Goal: Information Seeking & Learning: Learn about a topic

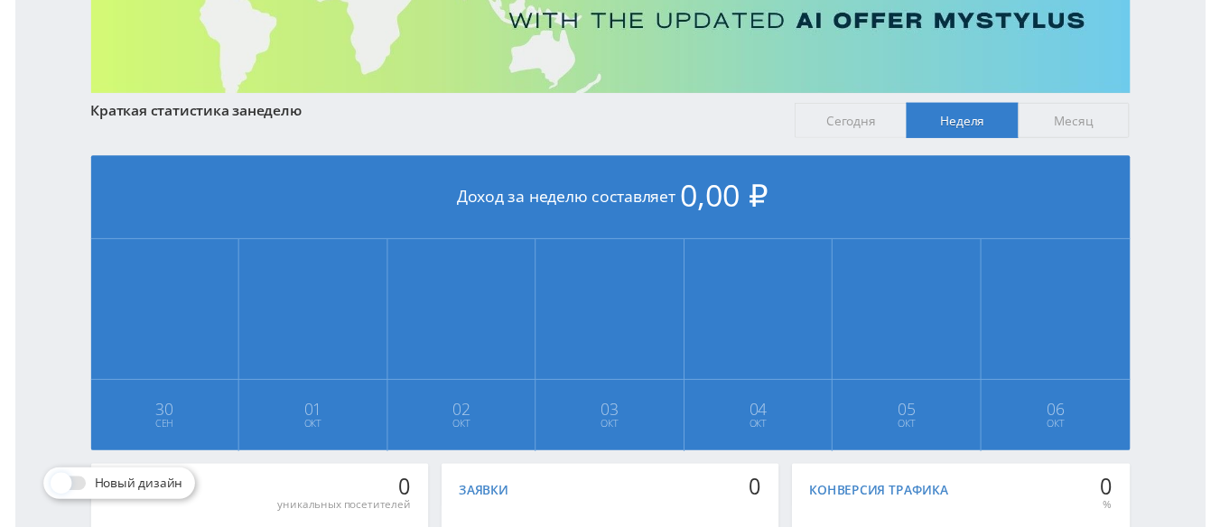
scroll to position [260, 0]
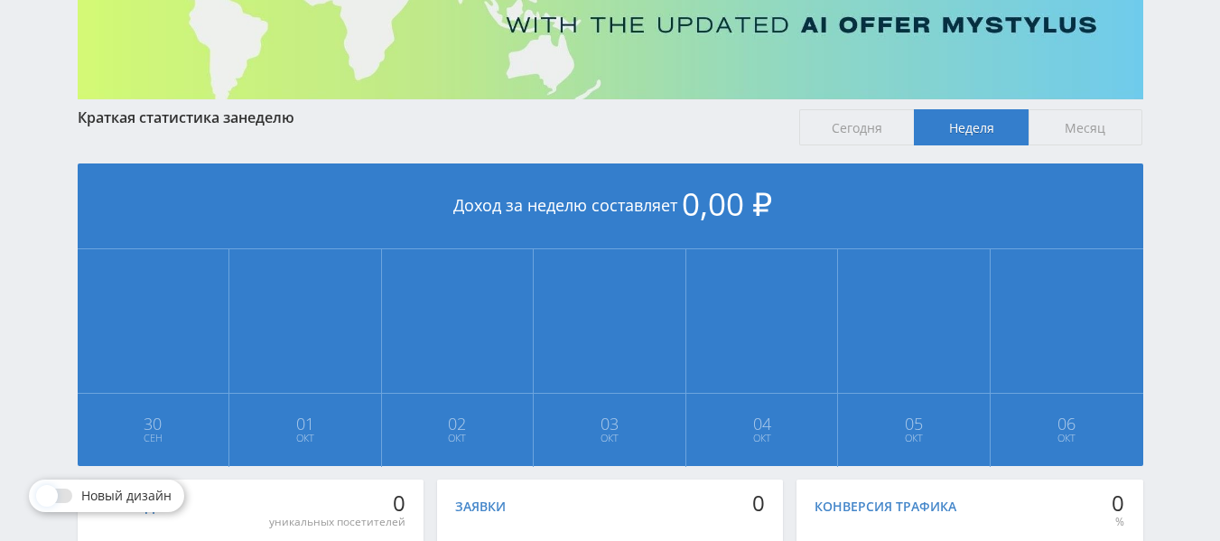
click at [825, 129] on span "Сегодня" at bounding box center [856, 127] width 115 height 36
click at [0, 0] on input "Сегодня" at bounding box center [0, 0] width 0 height 0
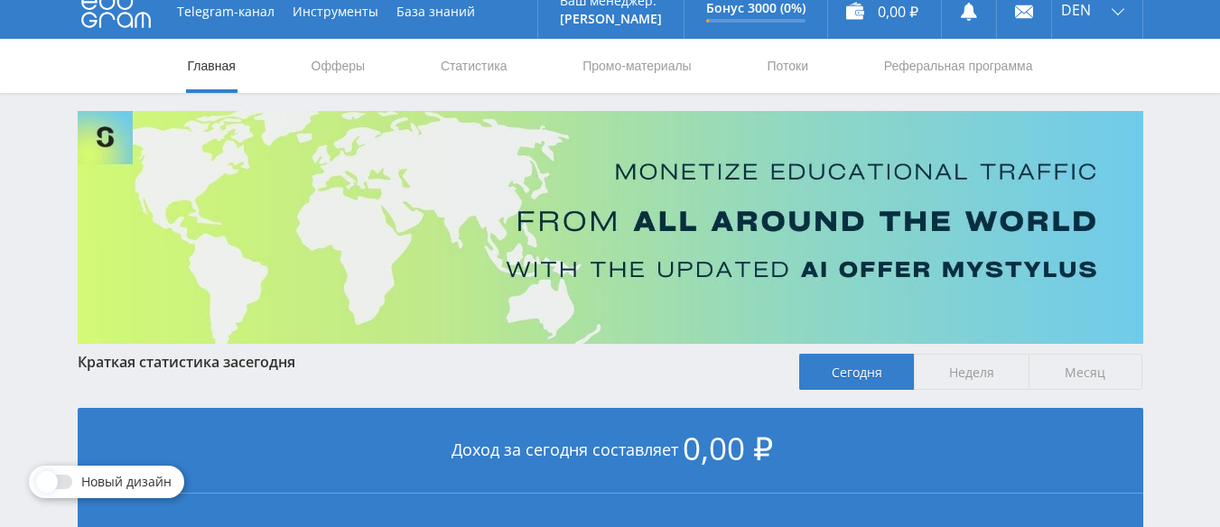
scroll to position [3, 0]
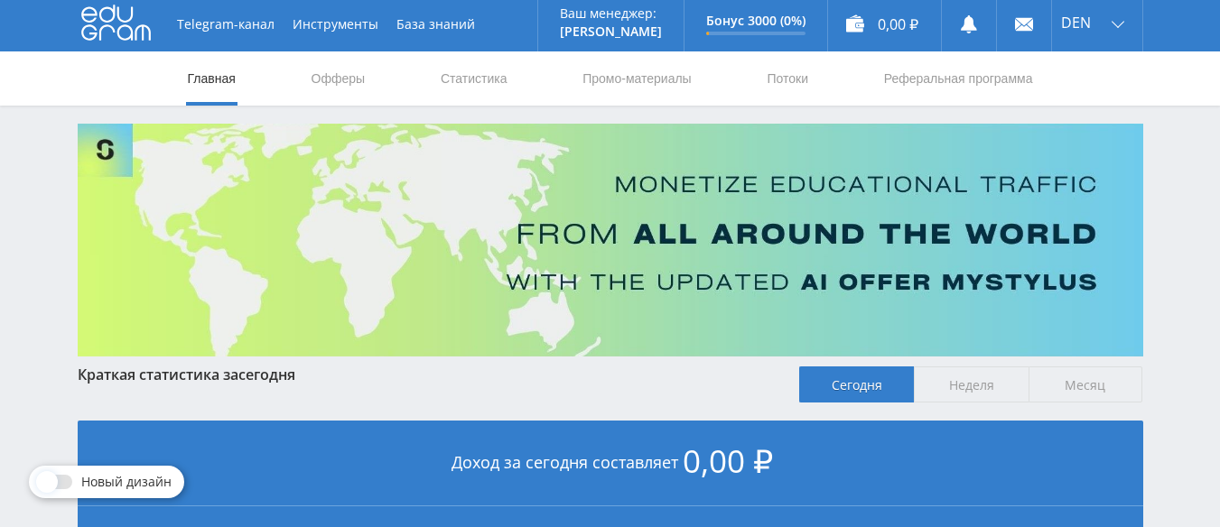
click at [1013, 386] on span "Неделя" at bounding box center [971, 385] width 115 height 36
click at [0, 0] on input "Неделя" at bounding box center [0, 0] width 0 height 0
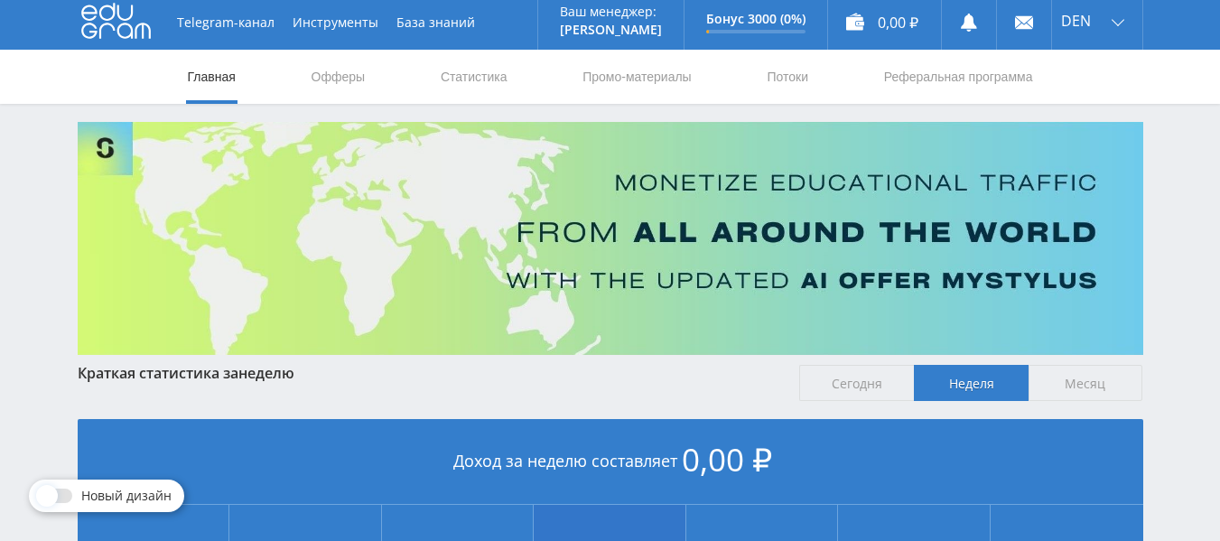
scroll to position [0, 0]
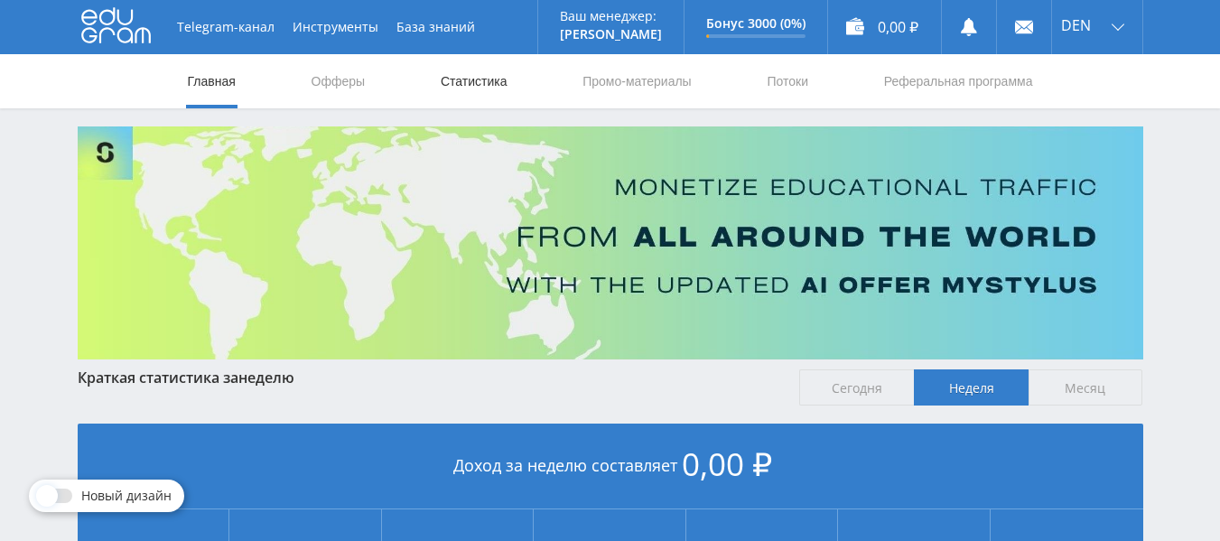
click at [488, 73] on link "Статистика" at bounding box center [474, 81] width 70 height 54
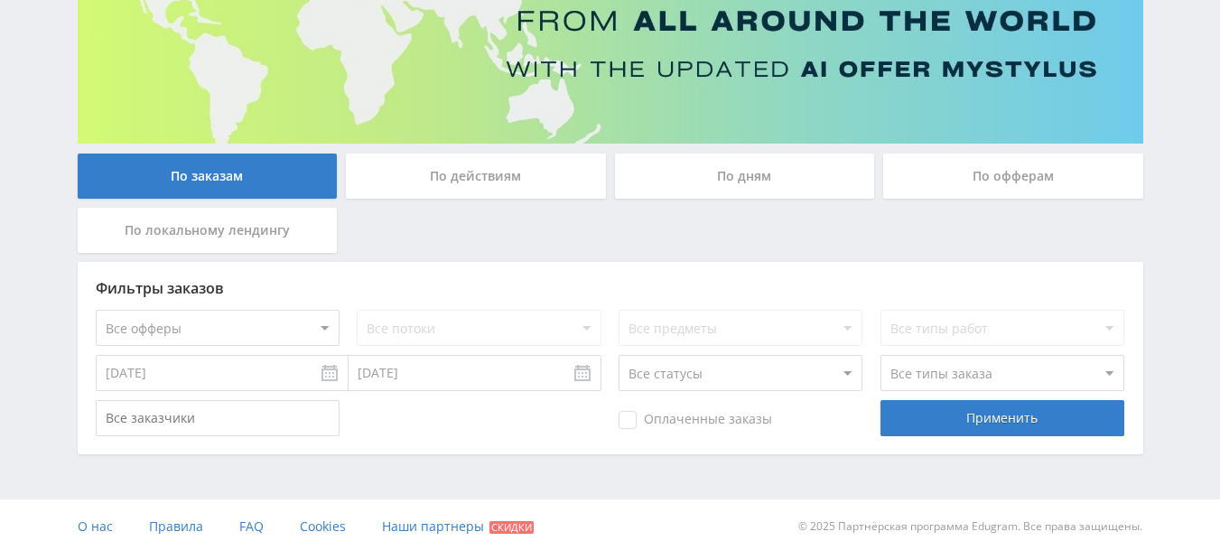
scroll to position [228, 0]
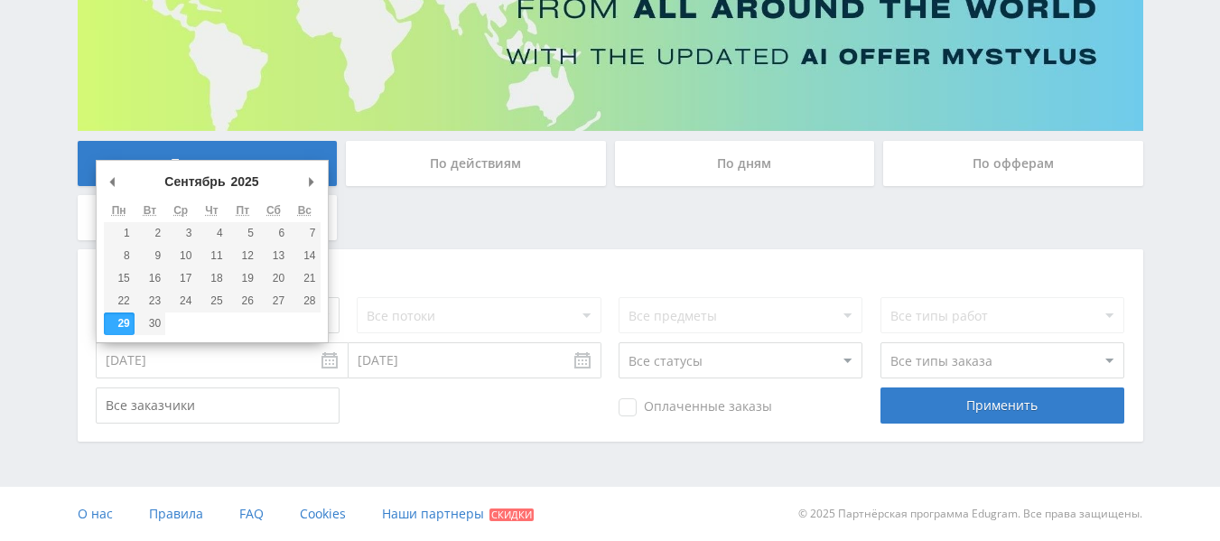
click at [289, 358] on input "[DATE]" at bounding box center [222, 360] width 253 height 36
type input "[DATE]"
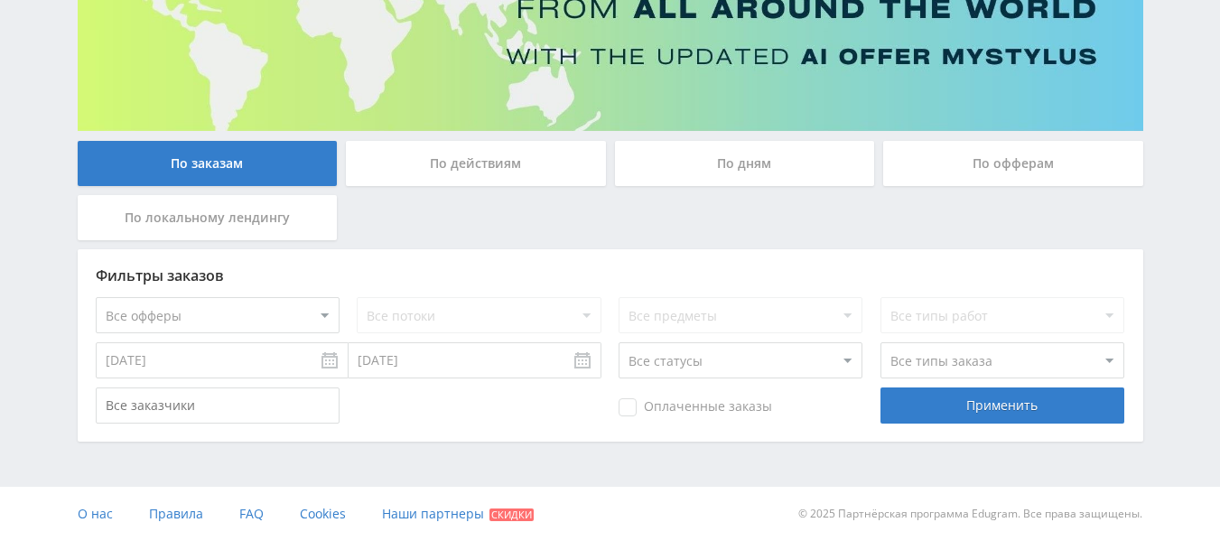
click at [376, 361] on input "[DATE]" at bounding box center [475, 360] width 253 height 36
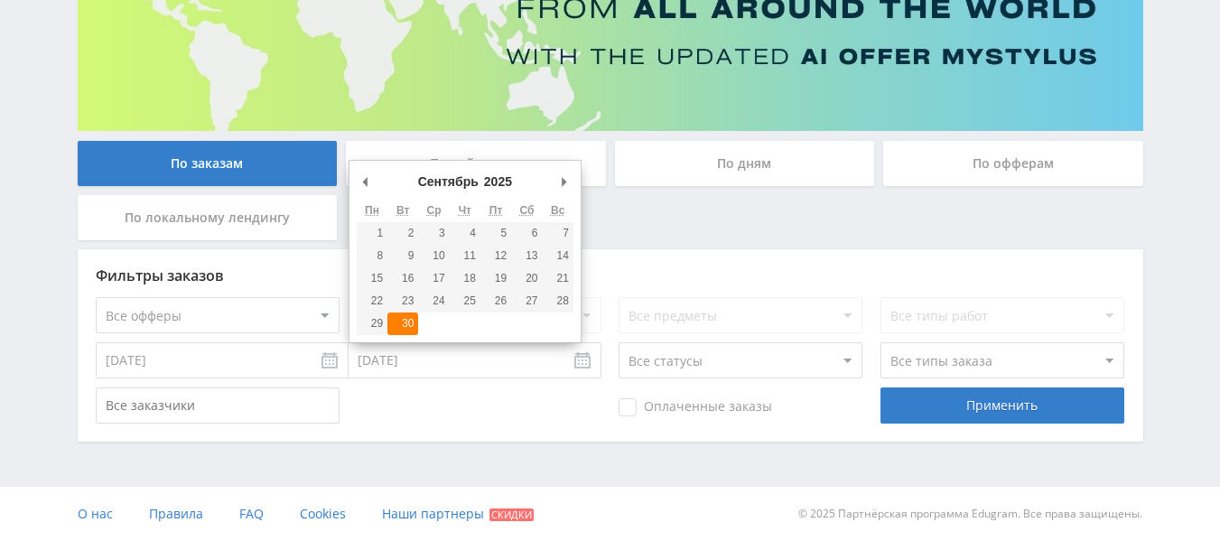
type input "[DATE]"
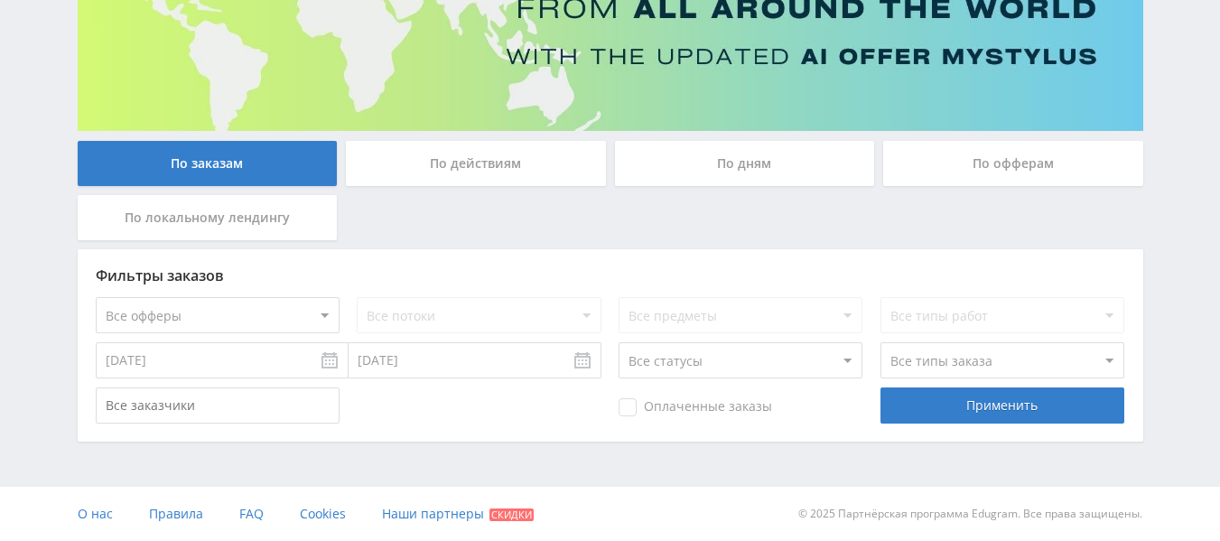
click at [539, 172] on div "По действиям" at bounding box center [476, 163] width 260 height 45
click at [0, 0] on input "По действиям" at bounding box center [0, 0] width 0 height 0
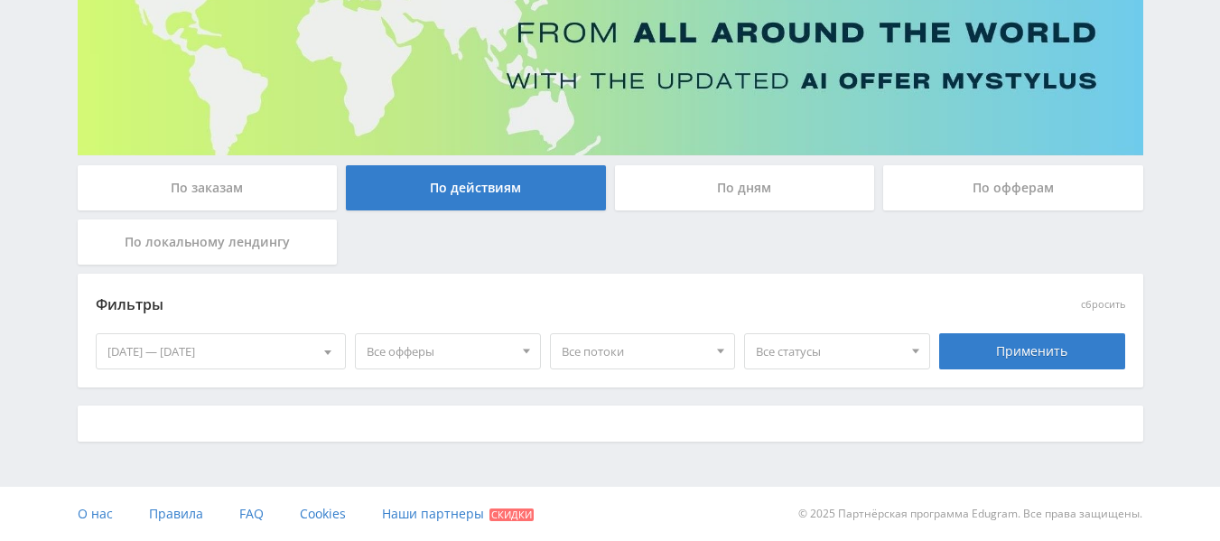
scroll to position [220, 0]
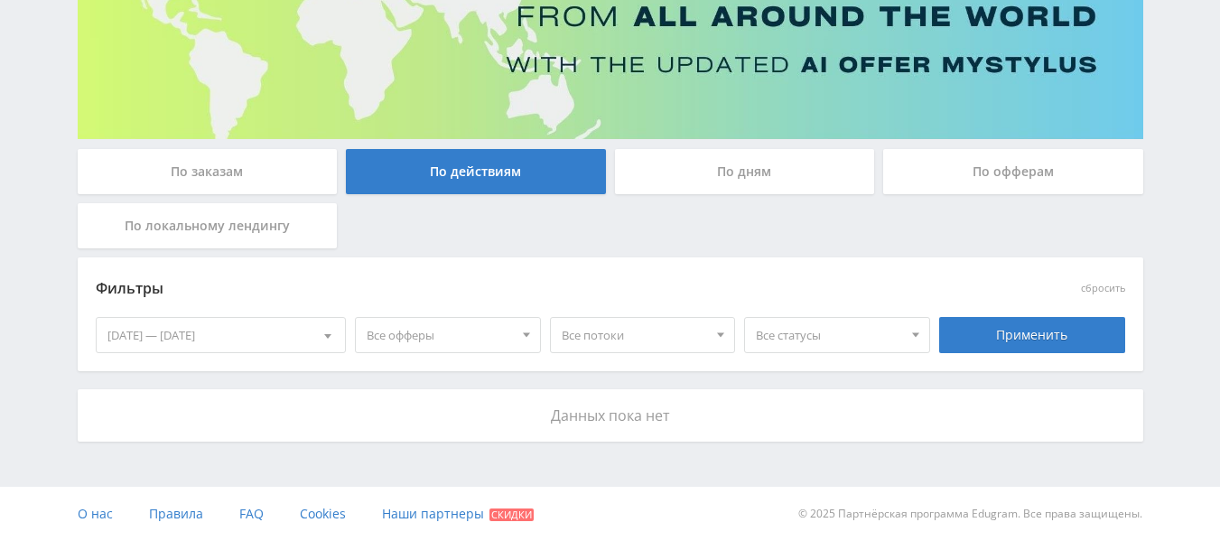
click at [230, 169] on div "По заказам" at bounding box center [208, 171] width 260 height 45
click at [0, 0] on input "По заказам" at bounding box center [0, 0] width 0 height 0
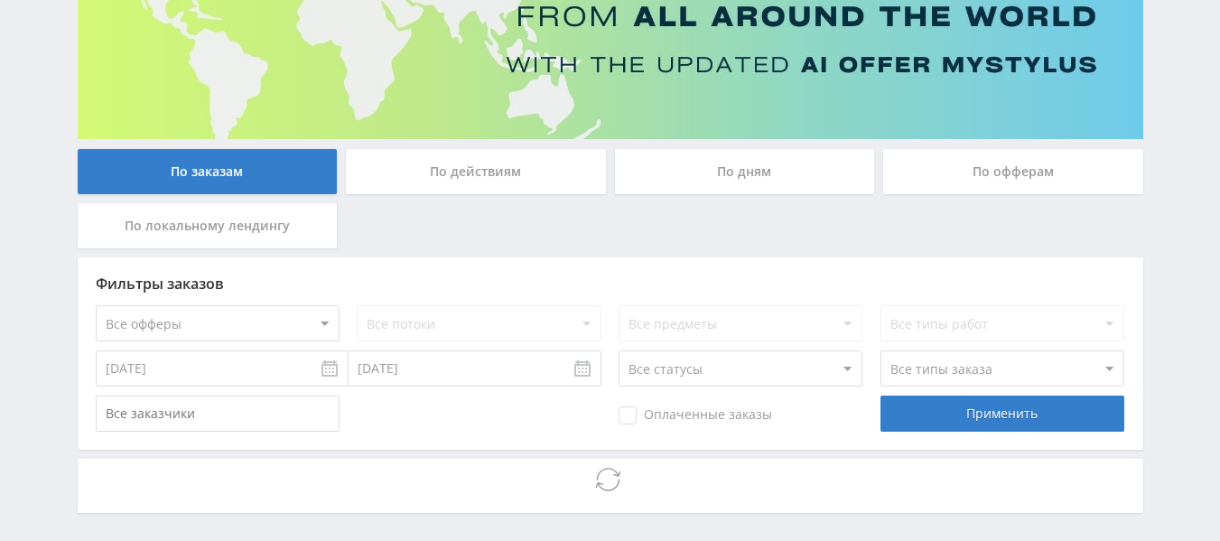
scroll to position [228, 0]
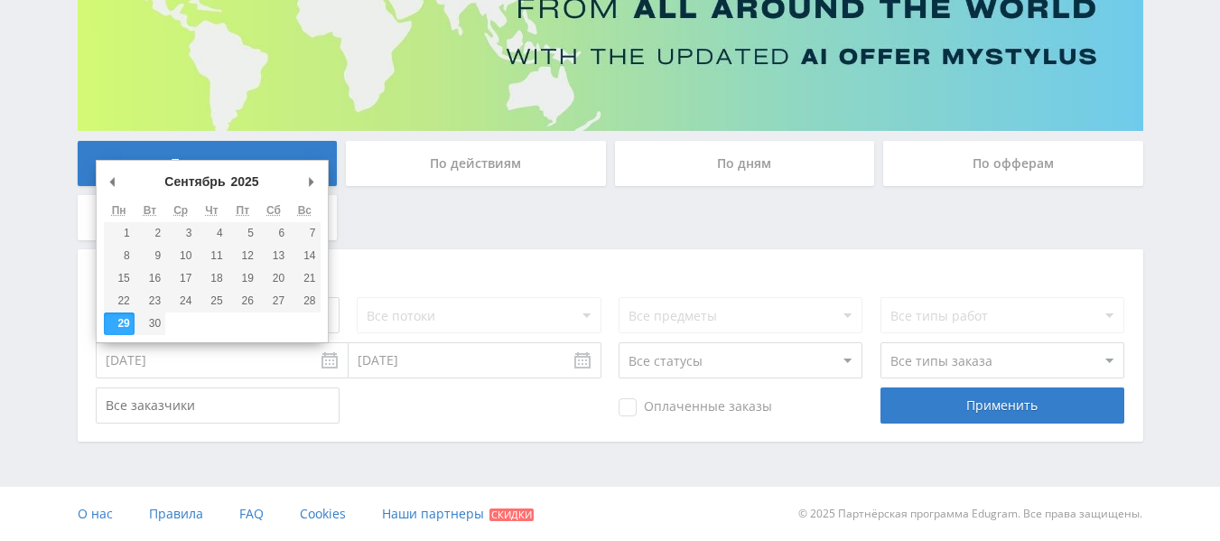
click at [229, 360] on input "[DATE]" at bounding box center [222, 360] width 253 height 36
type input "[DATE]"
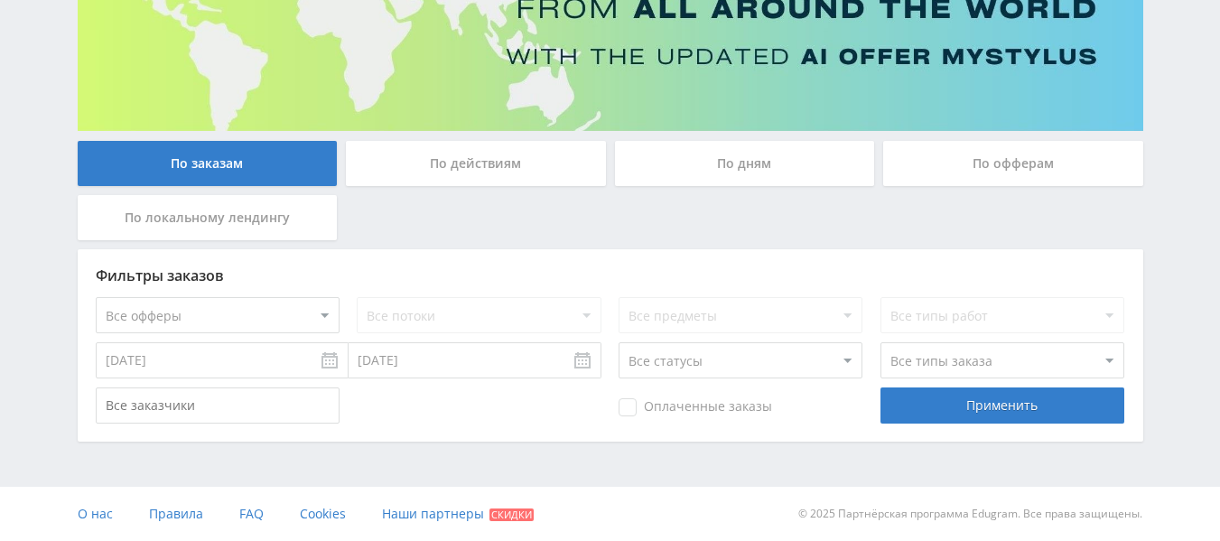
click at [366, 352] on input "[DATE]" at bounding box center [475, 360] width 253 height 36
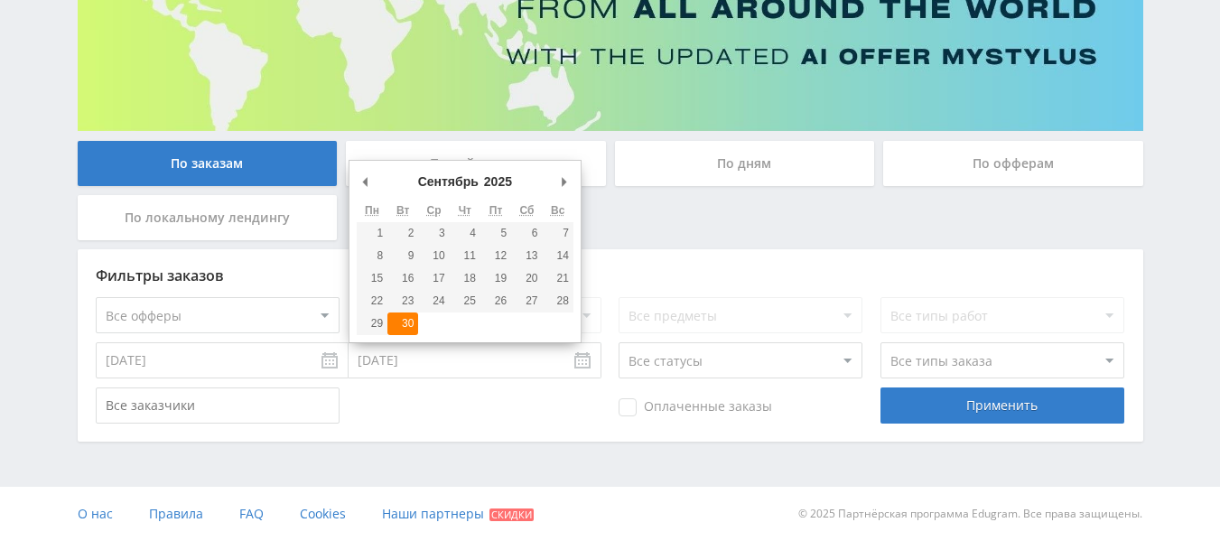
type input "[DATE]"
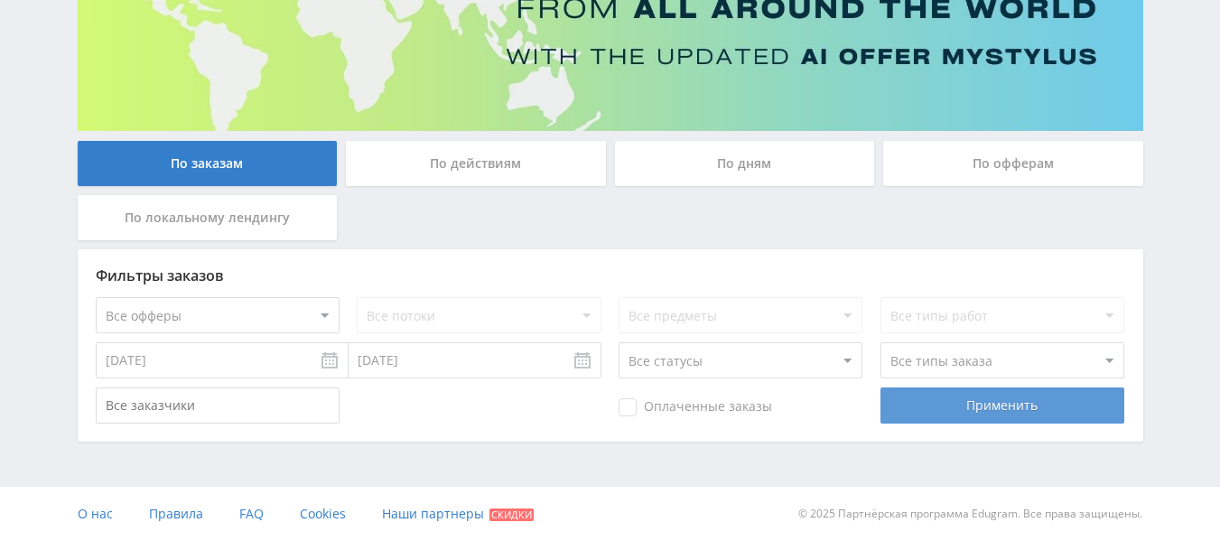
click at [1023, 414] on div "Применить" at bounding box center [1002, 405] width 244 height 36
click at [991, 403] on div "Применить" at bounding box center [1002, 405] width 244 height 36
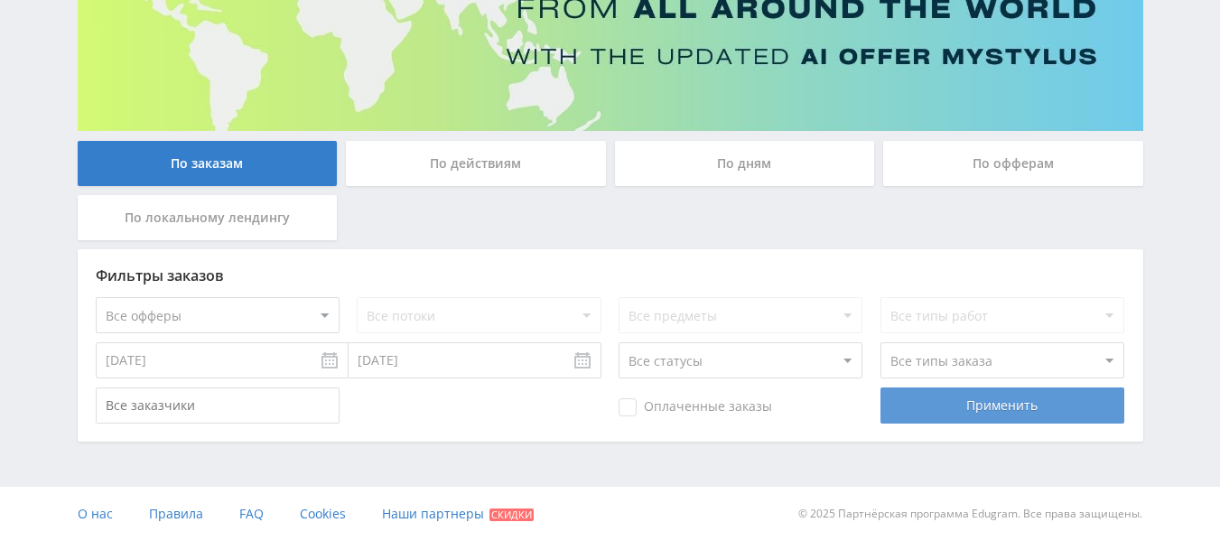
click at [991, 403] on div "Применить" at bounding box center [1002, 405] width 244 height 36
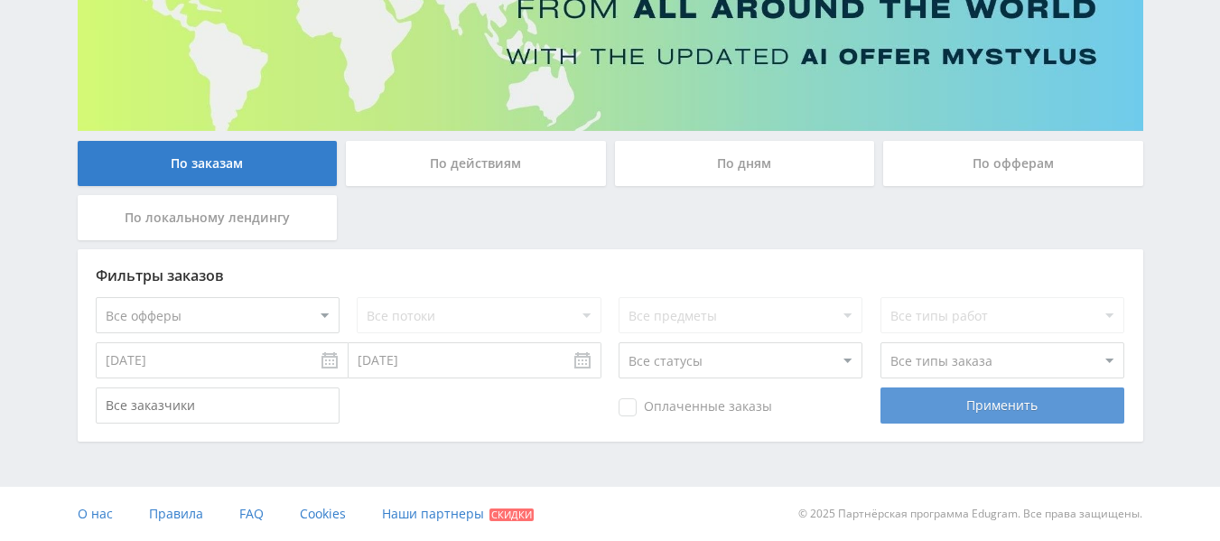
click at [991, 403] on div "Применить" at bounding box center [1002, 405] width 244 height 36
click at [990, 403] on div "Применить" at bounding box center [1002, 405] width 244 height 36
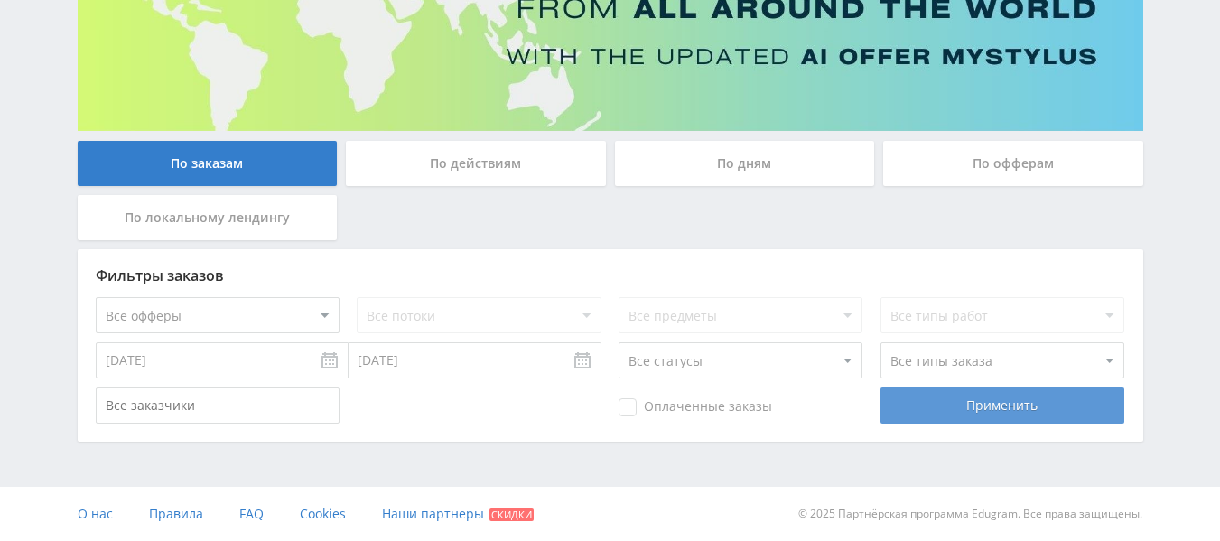
click at [990, 402] on div "Применить" at bounding box center [1002, 405] width 244 height 36
click at [990, 401] on div "Применить" at bounding box center [1002, 405] width 244 height 36
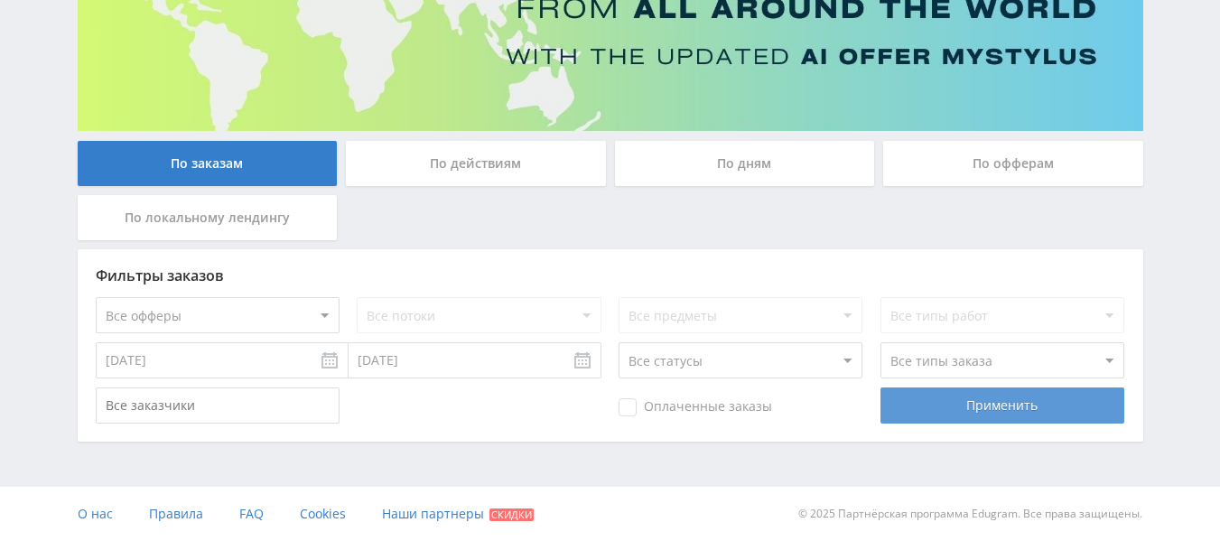
click at [990, 401] on div "Применить" at bounding box center [1002, 405] width 244 height 36
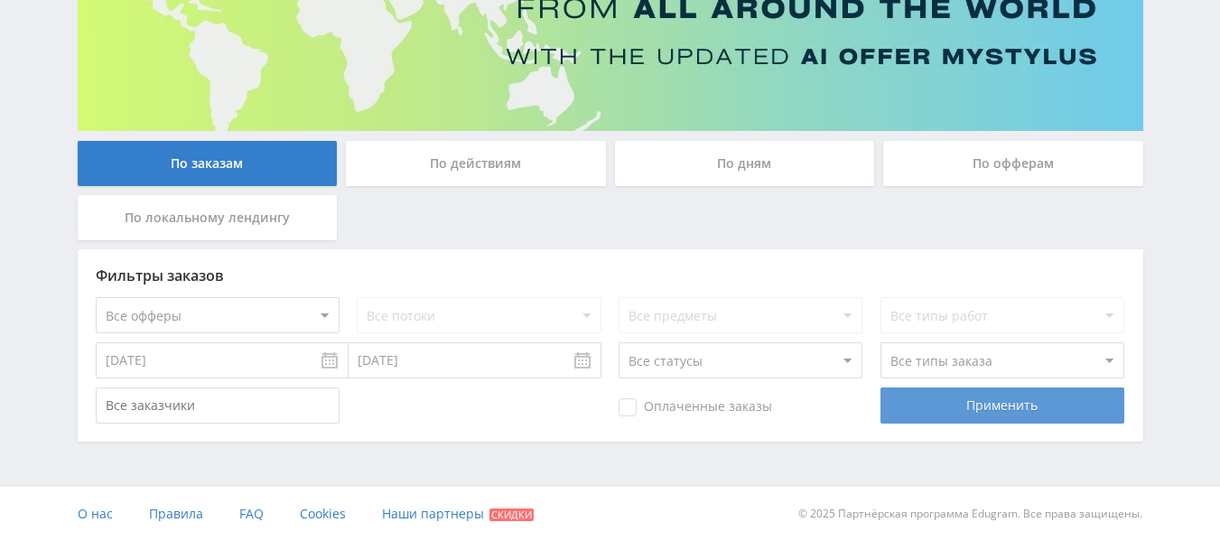
click at [990, 401] on div "Применить" at bounding box center [1002, 405] width 244 height 36
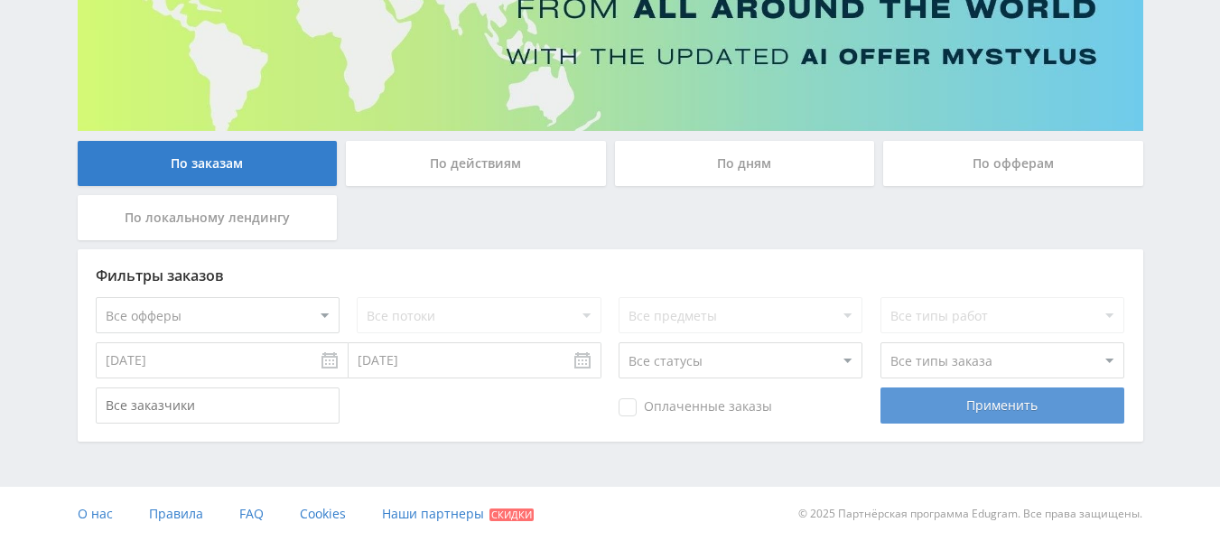
click at [990, 401] on div "Применить" at bounding box center [1002, 405] width 244 height 36
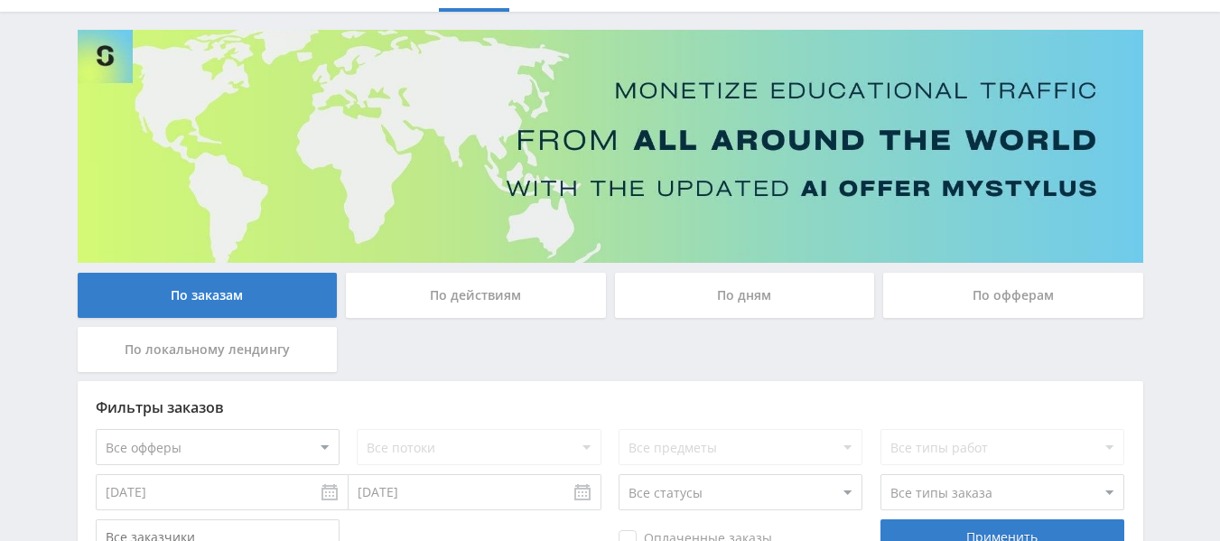
scroll to position [181, 0]
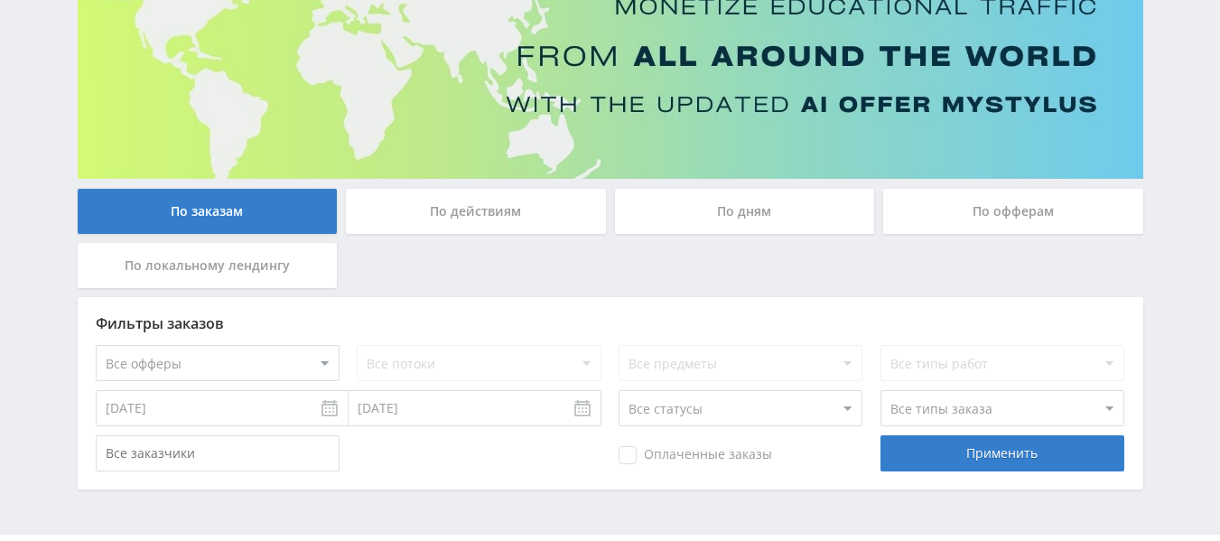
click at [755, 218] on div "По дням" at bounding box center [745, 211] width 260 height 45
click at [0, 0] on input "По дням" at bounding box center [0, 0] width 0 height 0
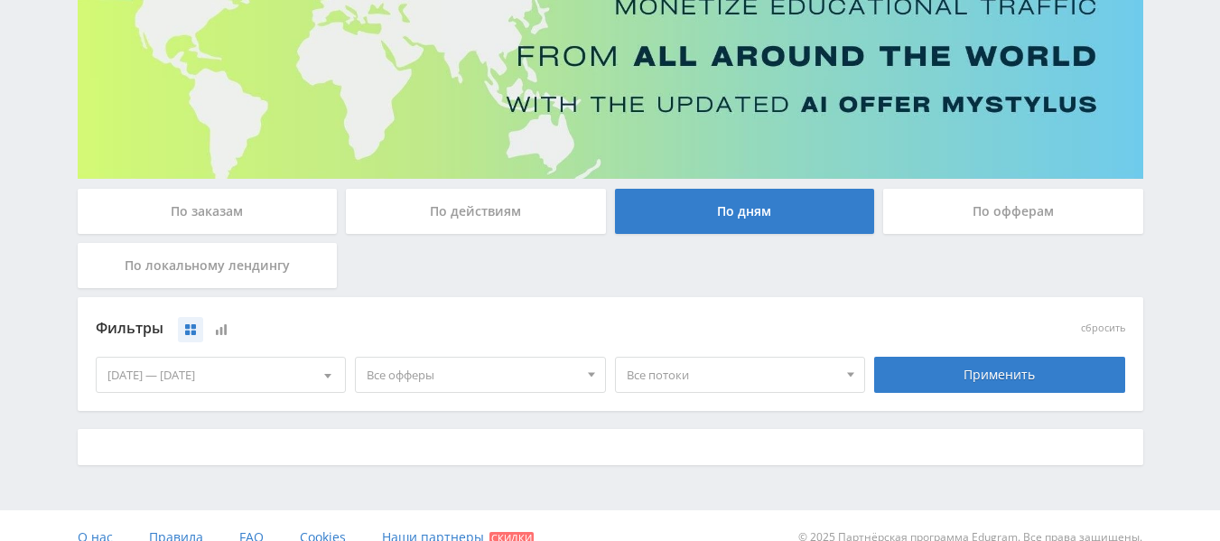
click at [978, 220] on div "По офферам" at bounding box center [1013, 211] width 260 height 45
click at [0, 0] on input "По офферам" at bounding box center [0, 0] width 0 height 0
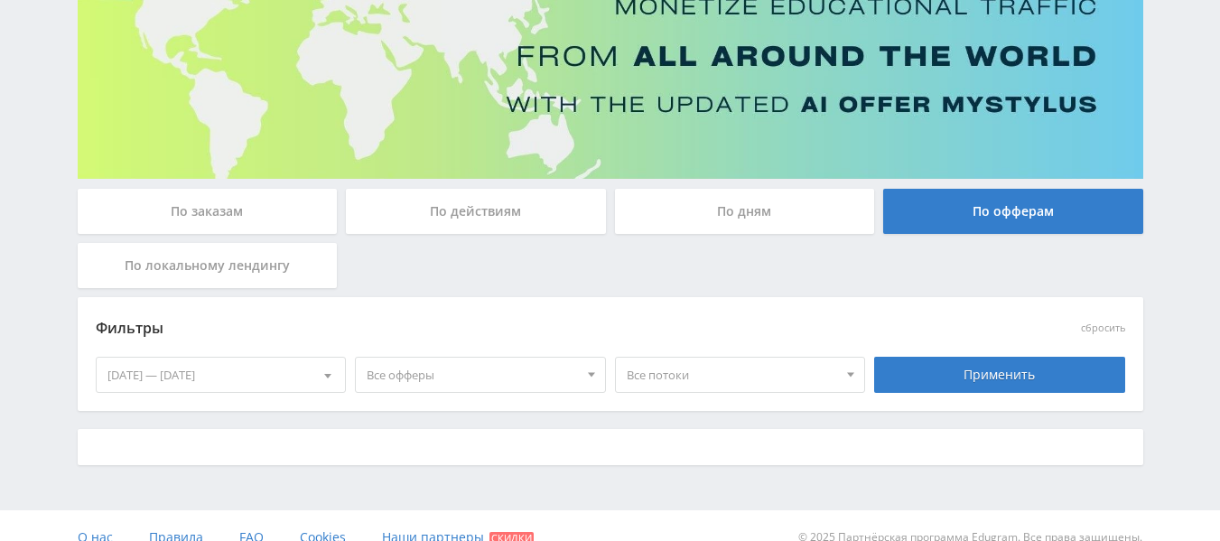
click at [508, 217] on div "По действиям" at bounding box center [476, 211] width 260 height 45
click at [0, 0] on input "По действиям" at bounding box center [0, 0] width 0 height 0
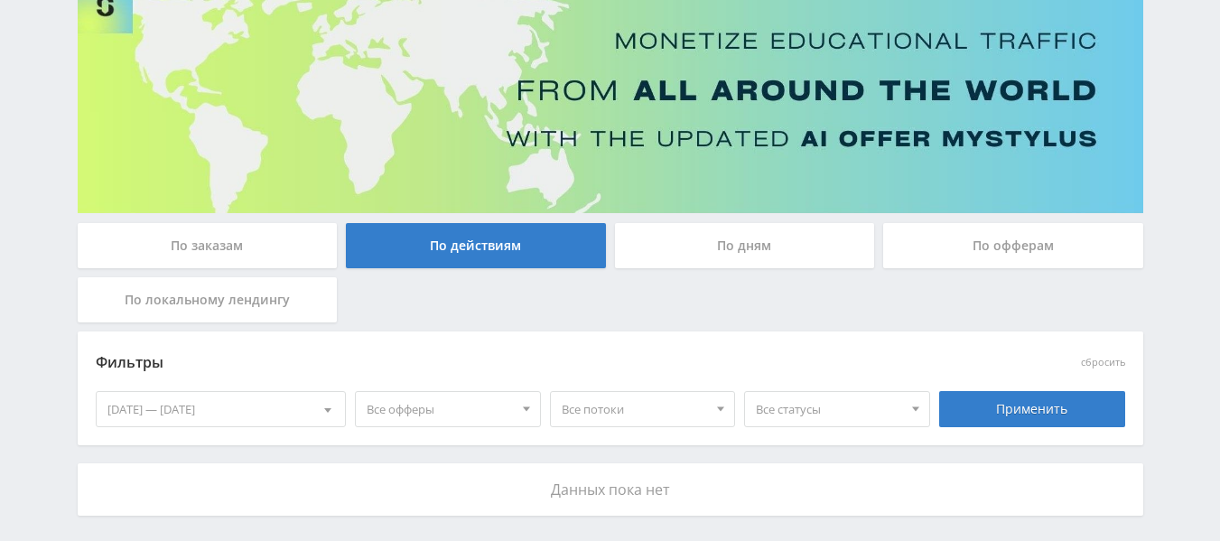
scroll to position [0, 0]
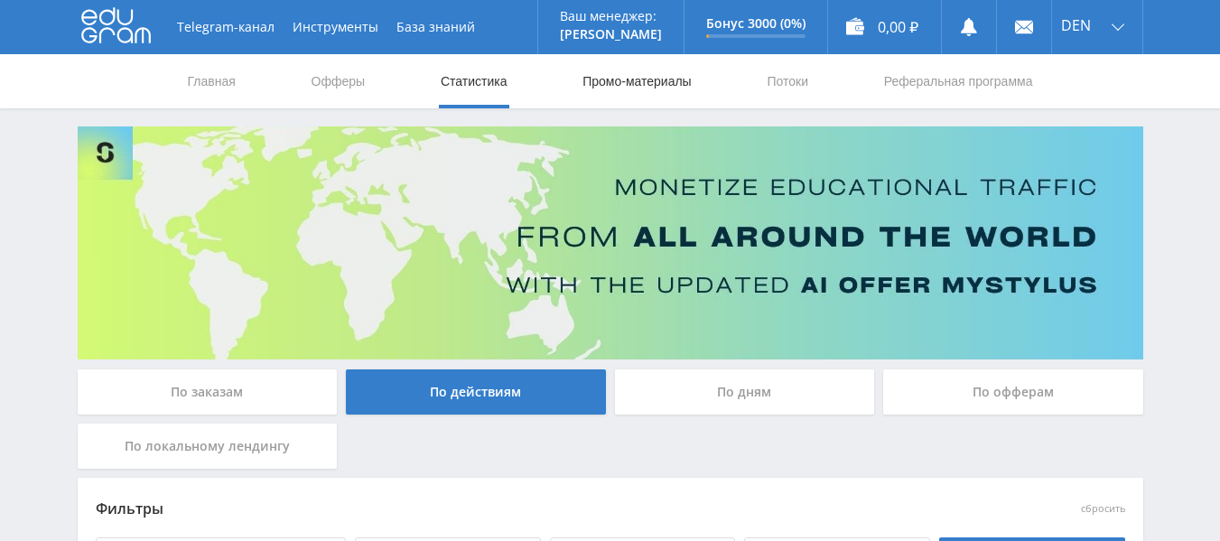
click at [663, 78] on link "Промо-материалы" at bounding box center [637, 81] width 112 height 54
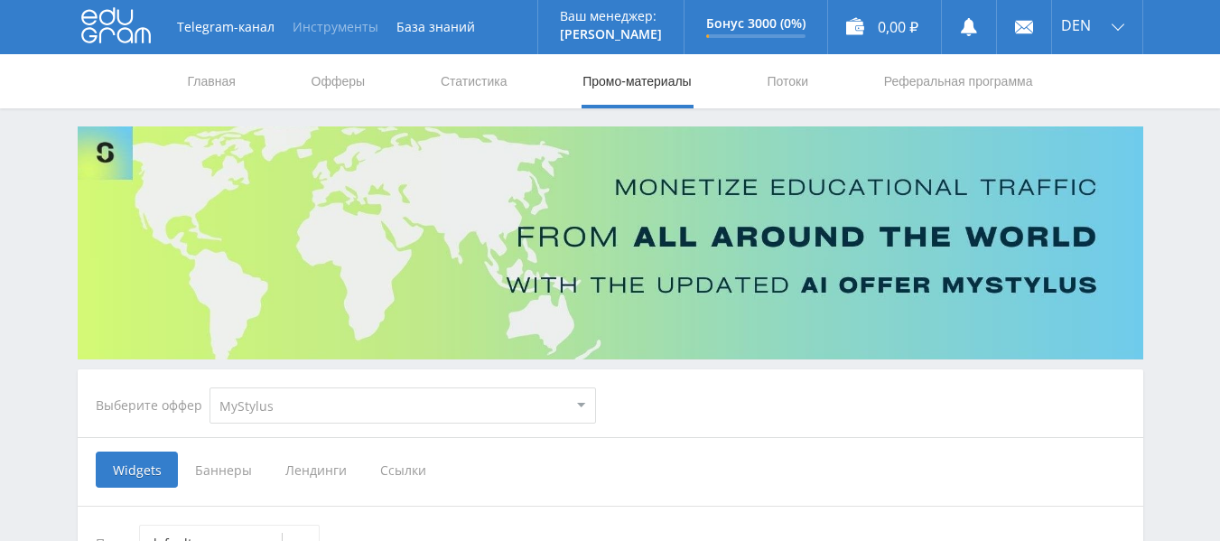
click at [298, 32] on button "Инструменты" at bounding box center [335, 27] width 104 height 54
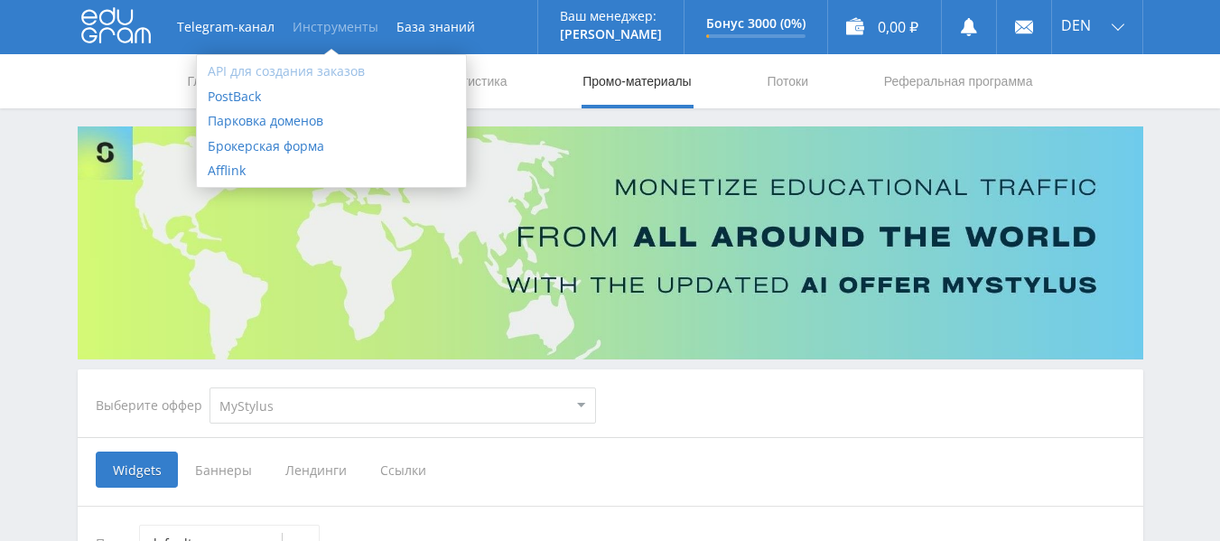
click at [268, 70] on link "API для создания заказов" at bounding box center [331, 71] width 269 height 25
click at [415, 30] on link "База знаний" at bounding box center [435, 27] width 97 height 54
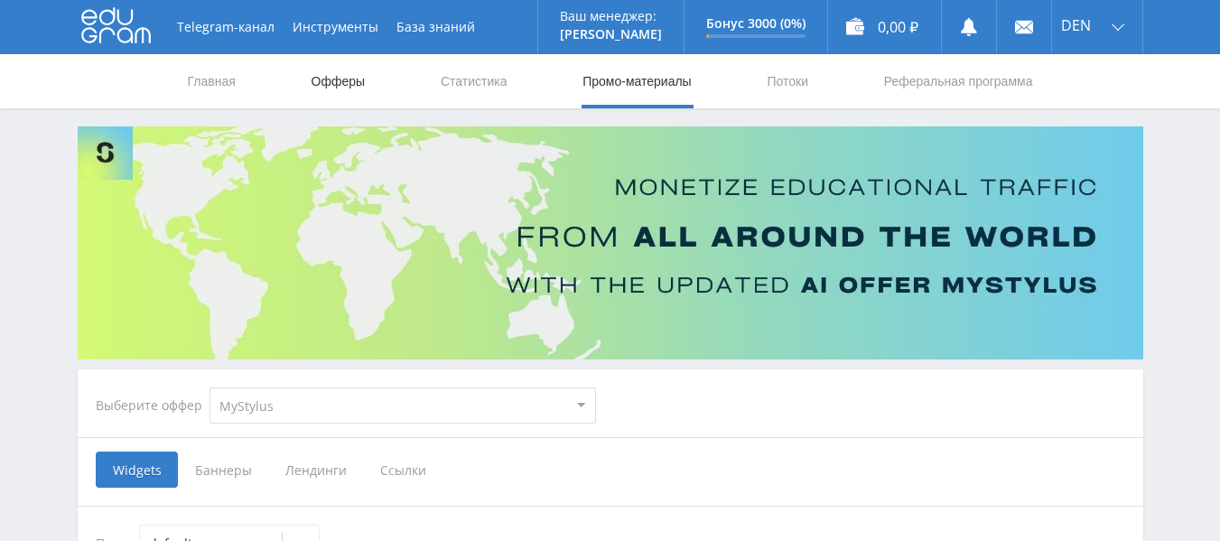
click at [318, 88] on link "Офферы" at bounding box center [339, 81] width 58 height 54
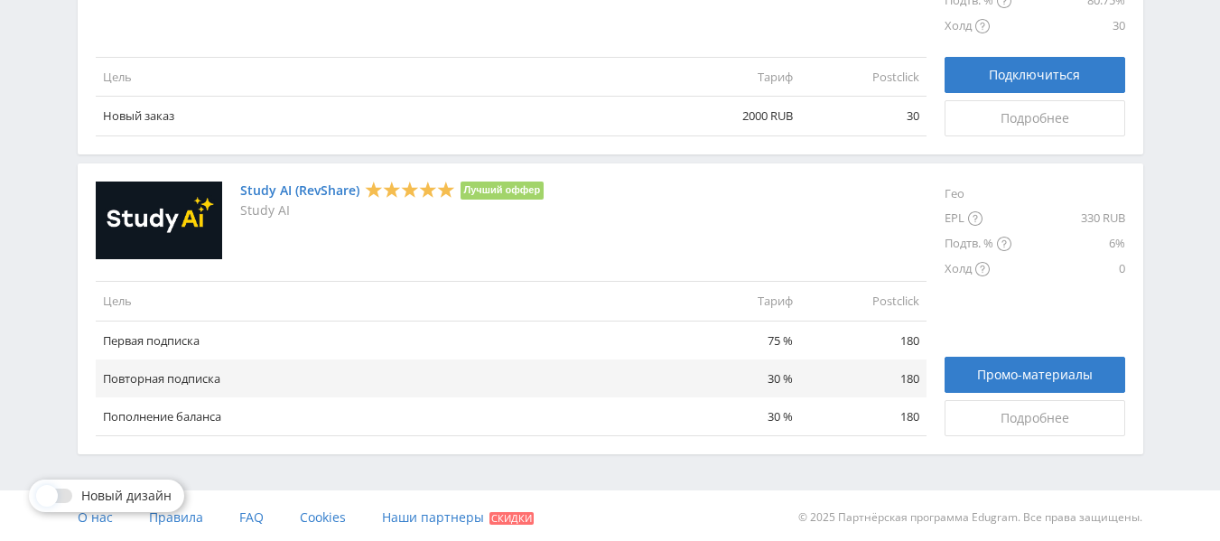
scroll to position [2258, 0]
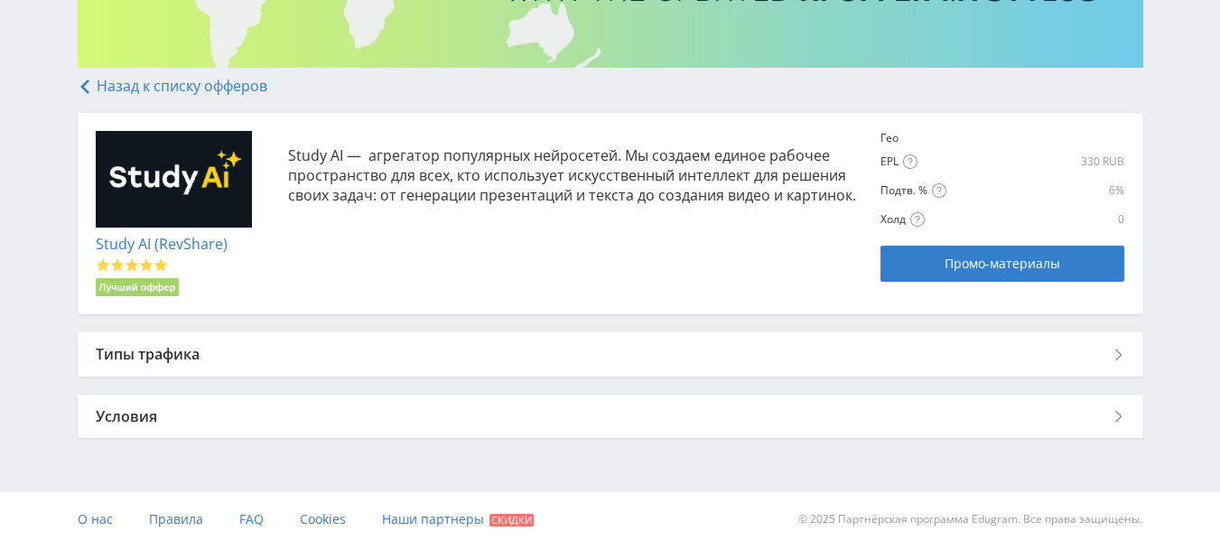
scroll to position [297, 0]
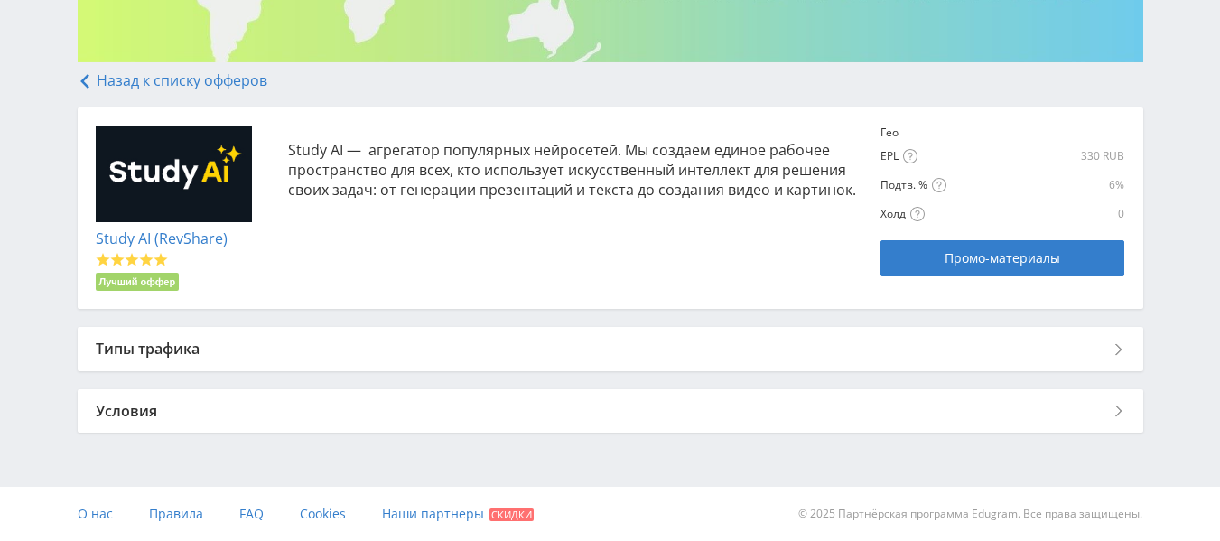
click at [949, 347] on div "Типы трафика" at bounding box center [610, 348] width 1065 height 43
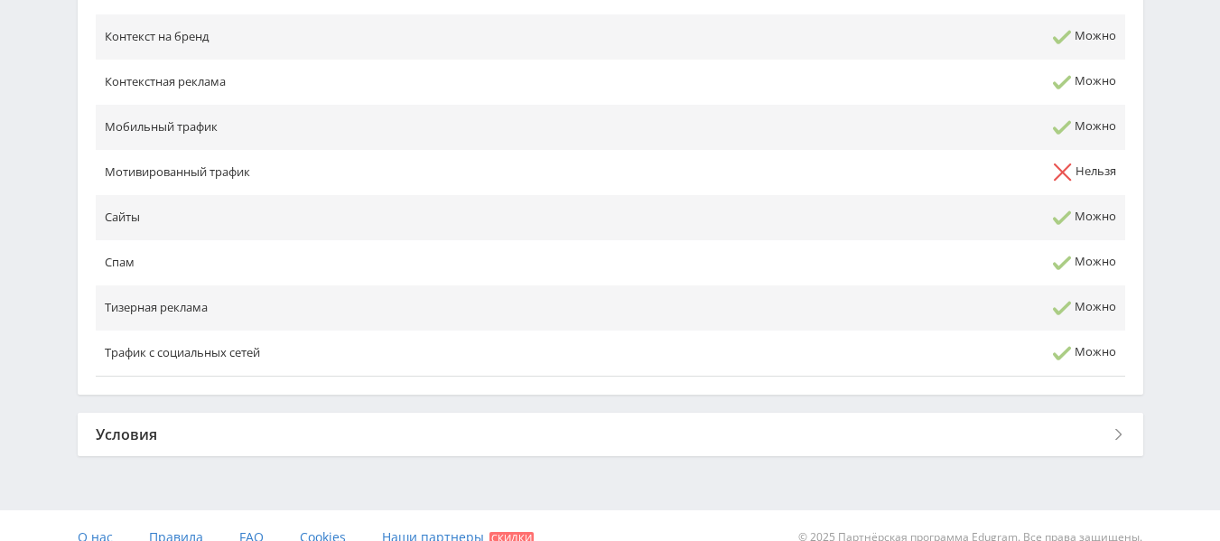
scroll to position [908, 0]
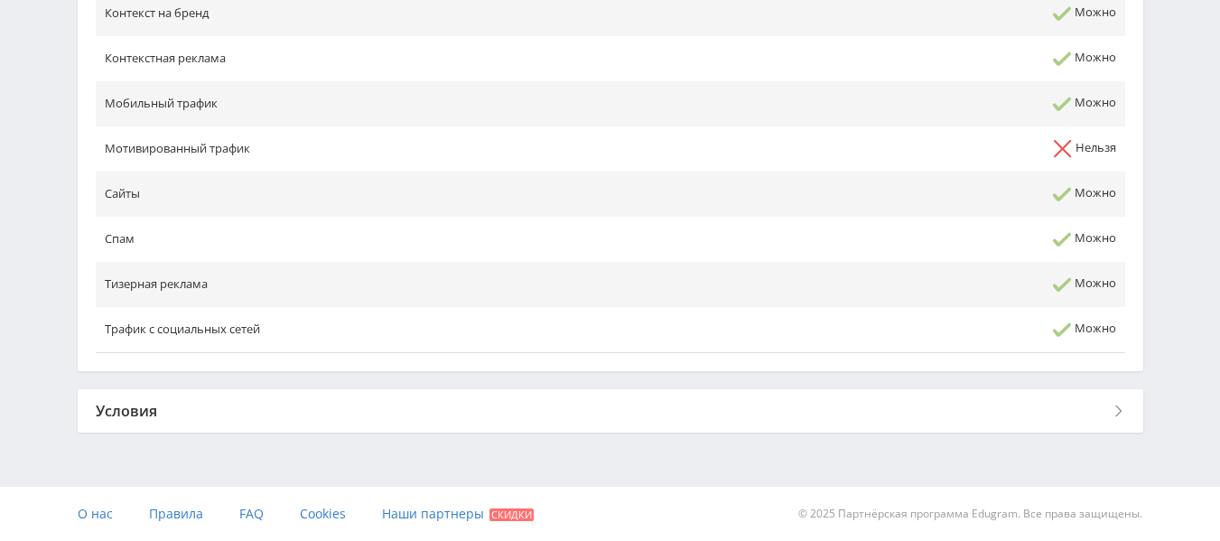
click at [451, 407] on div "Условия" at bounding box center [610, 410] width 1065 height 43
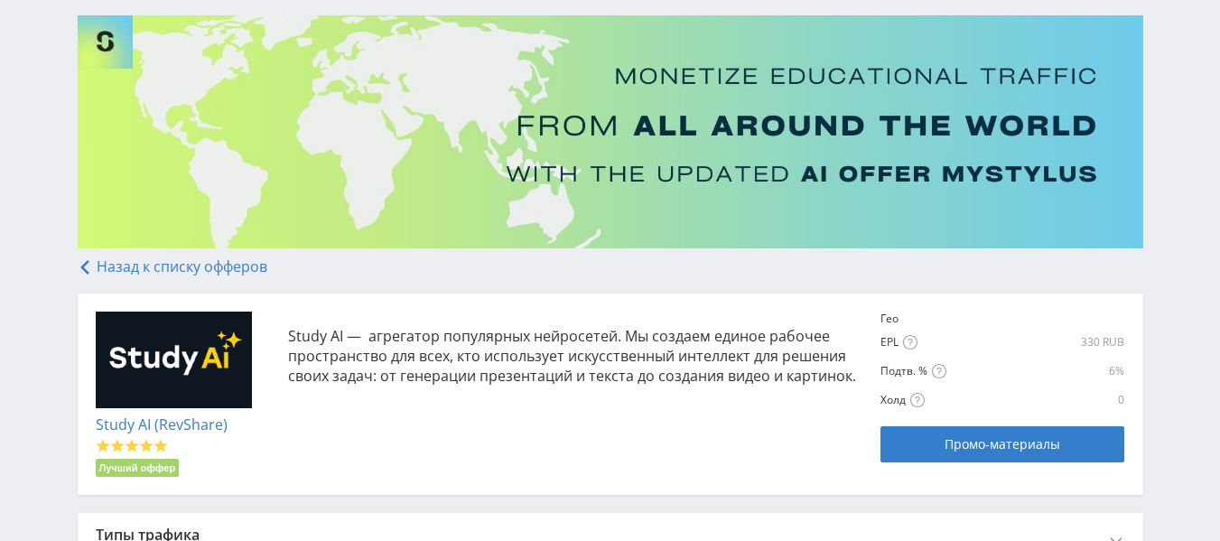
scroll to position [106, 0]
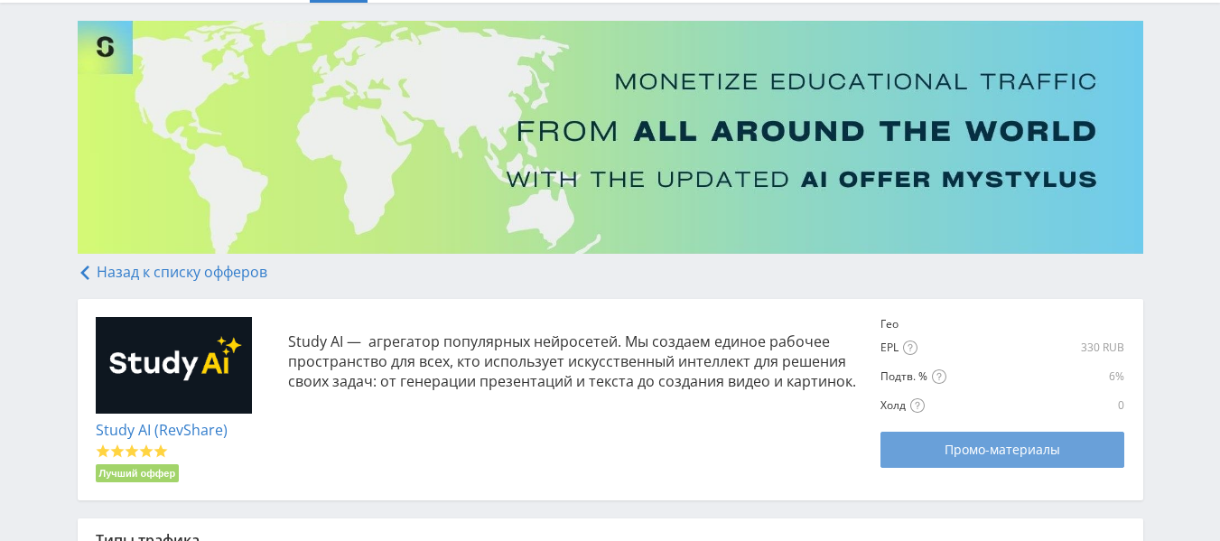
click at [1011, 447] on span "Промо-материалы" at bounding box center [1002, 449] width 116 height 14
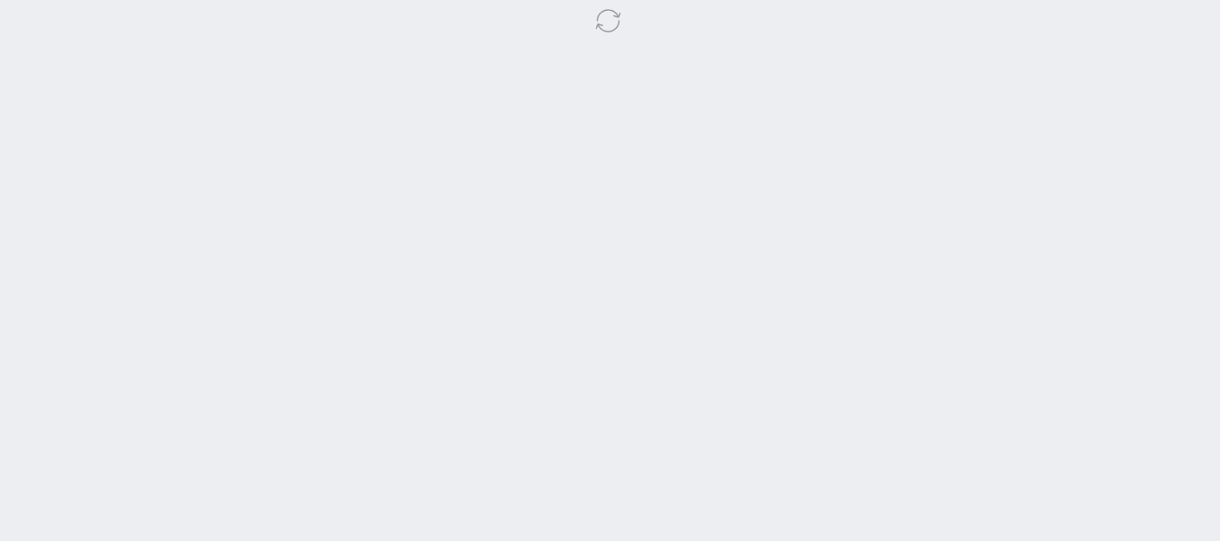
select select "376"
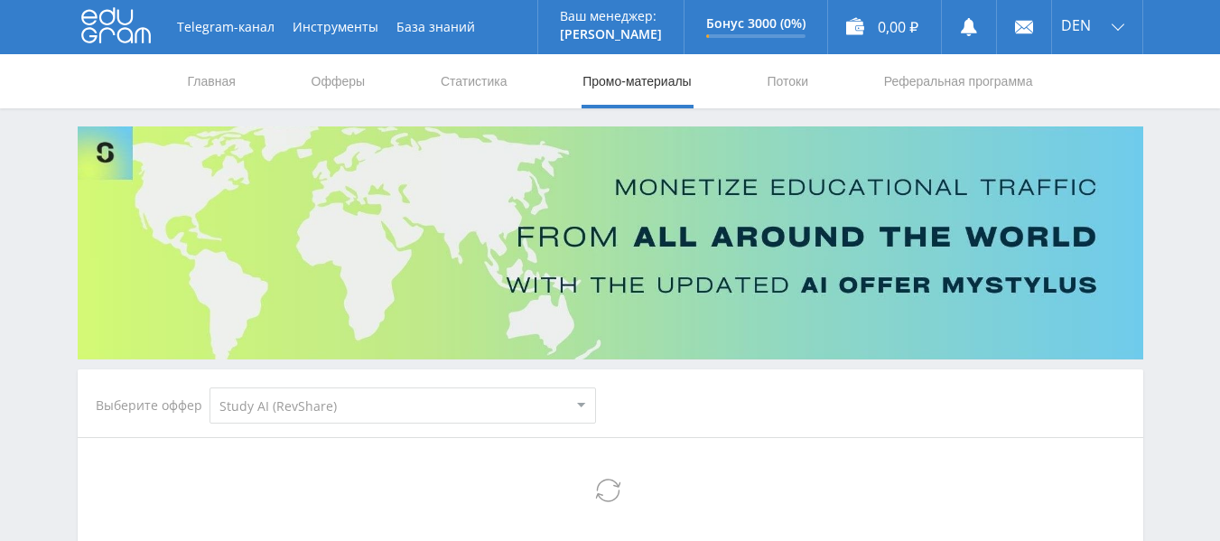
select select "376"
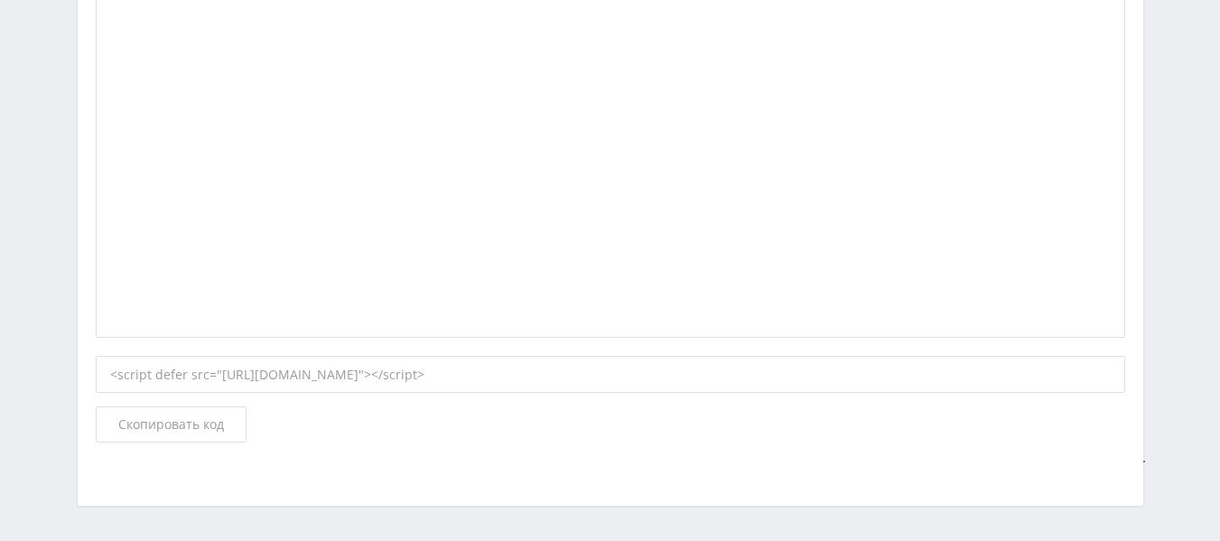
scroll to position [1655, 0]
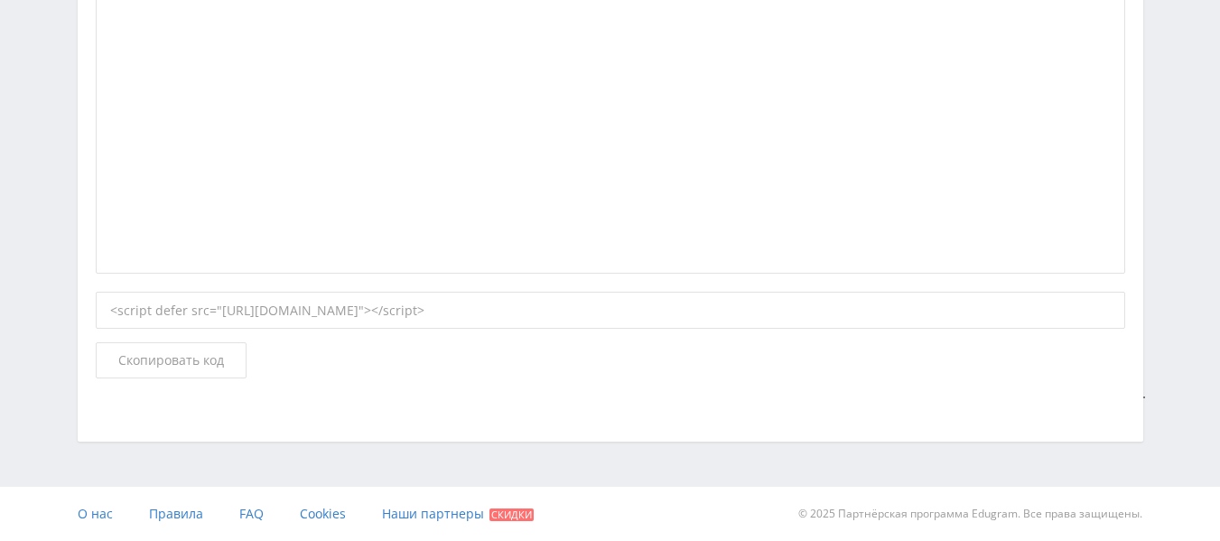
click at [747, 311] on div "<script defer src="[URL][DOMAIN_NAME]"></script>" at bounding box center [610, 311] width 1029 height 38
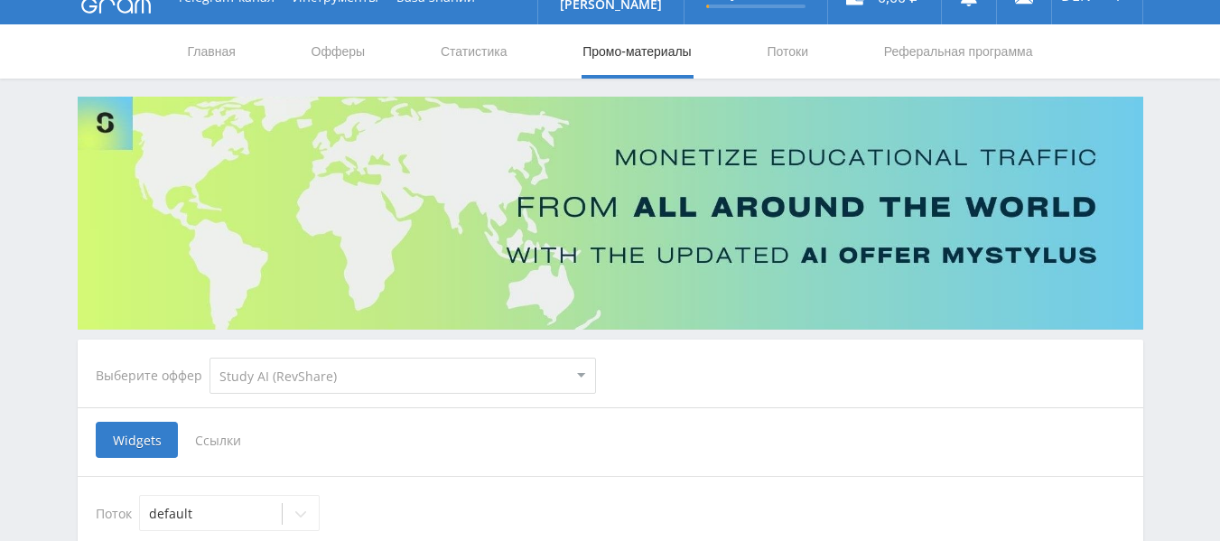
scroll to position [0, 0]
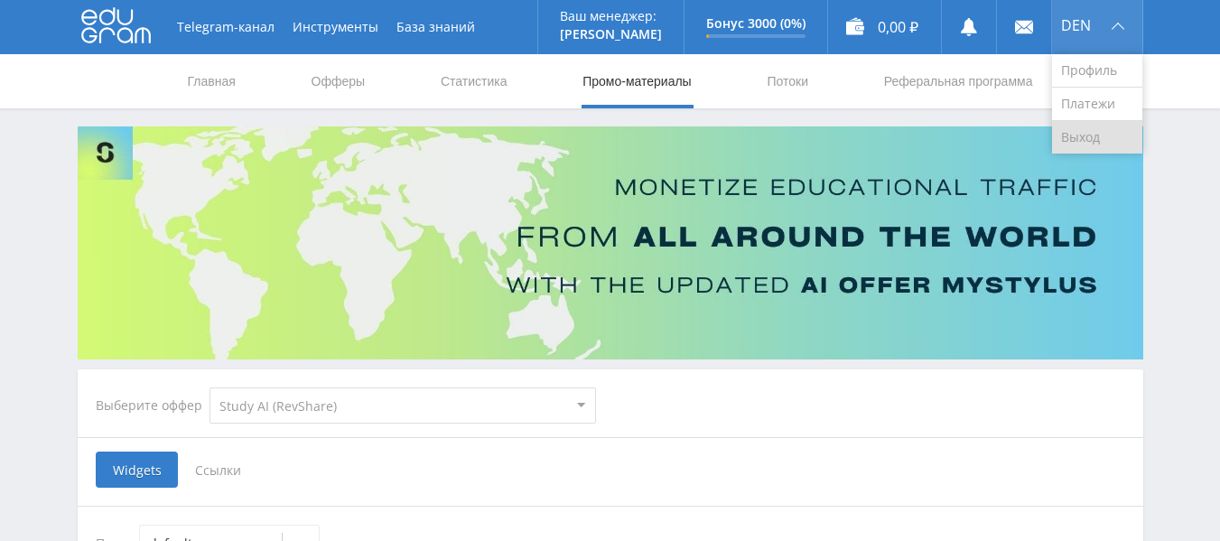
click at [1083, 135] on link "Выход" at bounding box center [1097, 137] width 90 height 33
